Goal: Information Seeking & Learning: Check status

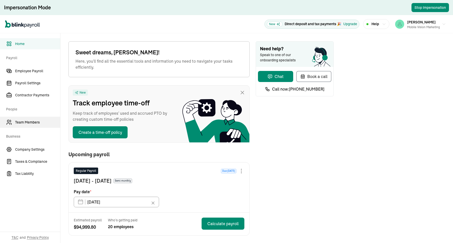
click at [29, 121] on span "Team Members" at bounding box center [37, 122] width 45 height 5
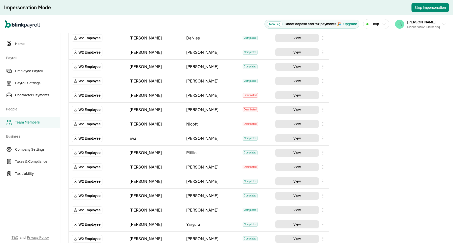
scroll to position [126, 0]
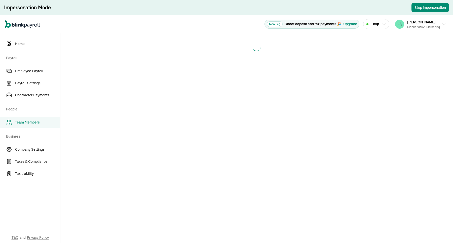
drag, startPoint x: 258, startPoint y: 50, endPoint x: 260, endPoint y: 47, distance: 3.6
click at [260, 47] on div at bounding box center [257, 48] width 10 height 10
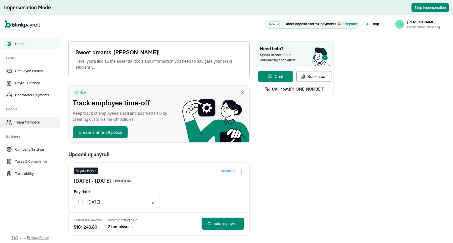
click at [28, 118] on link "Team Members" at bounding box center [30, 122] width 60 height 11
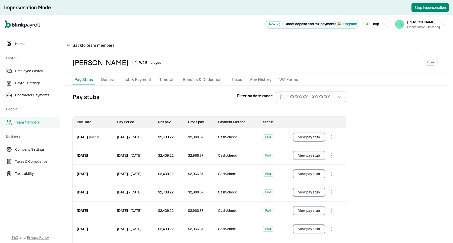
click at [42, 121] on span "Team Members" at bounding box center [37, 122] width 45 height 5
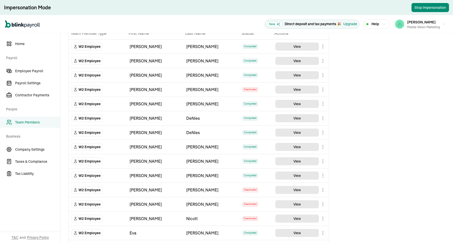
scroll to position [31, 0]
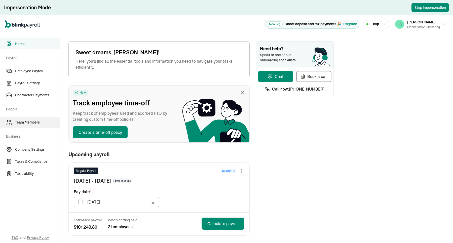
click at [28, 118] on link "Team Members" at bounding box center [30, 122] width 60 height 11
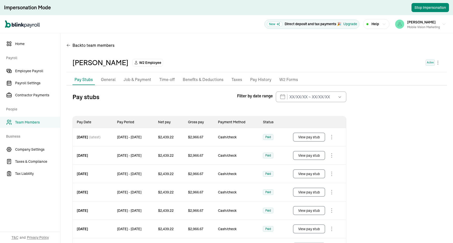
click at [42, 121] on span "Team Members" at bounding box center [37, 122] width 45 height 5
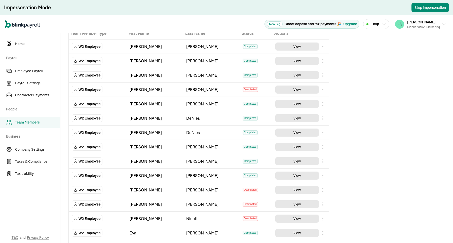
scroll to position [31, 0]
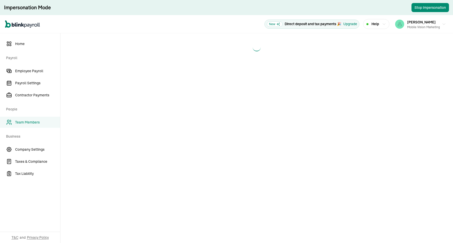
click at [44, 120] on span "Team Members" at bounding box center [37, 122] width 45 height 5
click at [375, 23] on span "Help" at bounding box center [376, 23] width 8 height 5
click at [283, 193] on main at bounding box center [256, 138] width 393 height 210
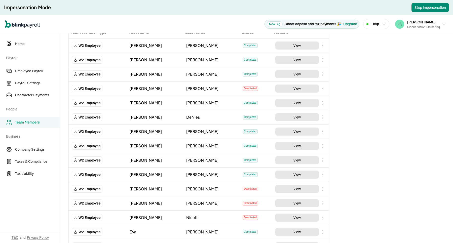
click at [157, 131] on div "[PERSON_NAME]" at bounding box center [155, 132] width 51 height 6
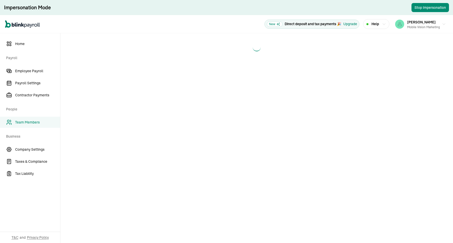
drag, startPoint x: 75, startPoint y: 195, endPoint x: 107, endPoint y: 119, distance: 82.6
click at [75, 195] on main at bounding box center [256, 138] width 393 height 210
click at [44, 120] on span "Team Members" at bounding box center [37, 122] width 45 height 5
click at [375, 23] on span "Help" at bounding box center [376, 23] width 8 height 5
click at [283, 193] on main at bounding box center [256, 138] width 393 height 210
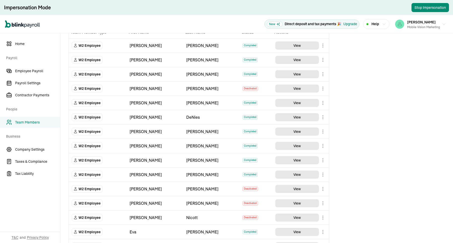
click at [157, 131] on div "[PERSON_NAME]" at bounding box center [155, 132] width 51 height 6
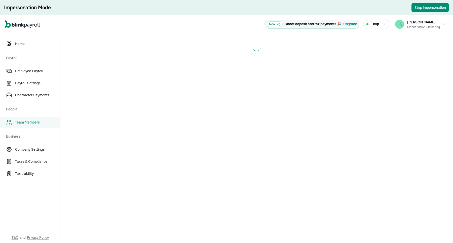
click at [75, 195] on main at bounding box center [256, 138] width 393 height 210
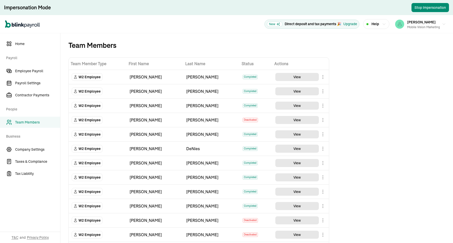
scroll to position [31, 0]
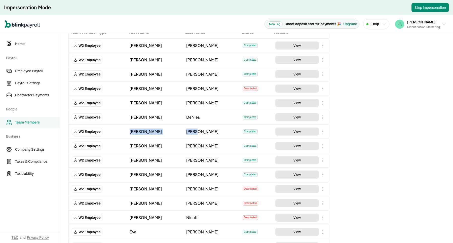
drag, startPoint x: 176, startPoint y: 131, endPoint x: 128, endPoint y: 131, distance: 48.4
click at [128, 131] on tr "W2 Employee [PERSON_NAME] Completed View" at bounding box center [199, 132] width 260 height 14
click at [353, 195] on div "Team Members Team Member Type First Name Last Name Status Actions W2 Employee […" at bounding box center [256, 224] width 393 height 445
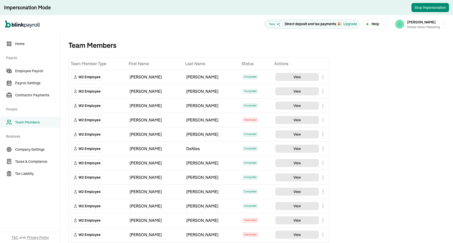
scroll to position [31, 0]
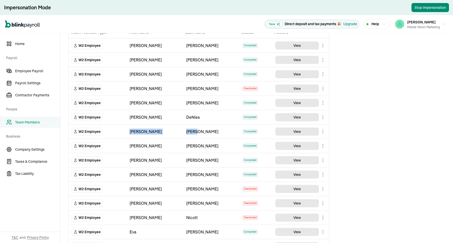
drag, startPoint x: 176, startPoint y: 131, endPoint x: 128, endPoint y: 131, distance: 48.4
click at [128, 131] on tr "W2 Employee [PERSON_NAME] Completed View" at bounding box center [199, 132] width 260 height 14
click at [353, 195] on div "Team Members Team Member Type First Name Last Name Status Actions W2 Employee […" at bounding box center [256, 224] width 393 height 445
